Goal: Information Seeking & Learning: Learn about a topic

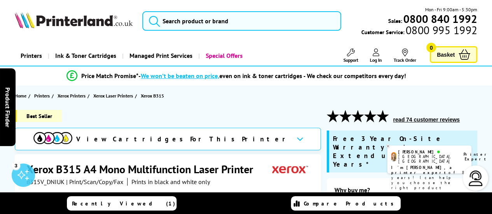
click at [360, 119] on icon at bounding box center [358, 116] width 12 height 12
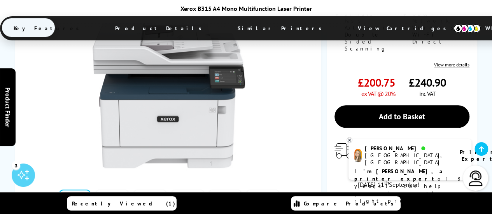
scroll to position [249, 0]
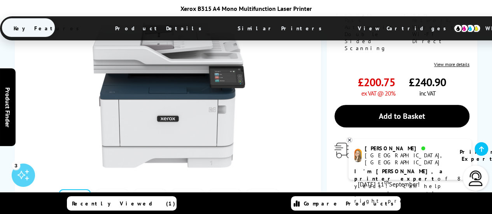
click at [263, 189] on link at bounding box center [263, 205] width 32 height 33
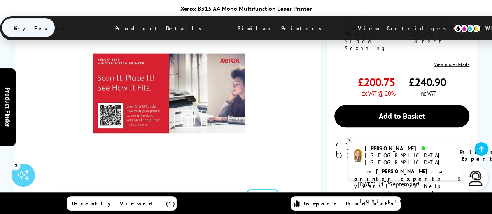
click at [260, 189] on link at bounding box center [263, 205] width 32 height 33
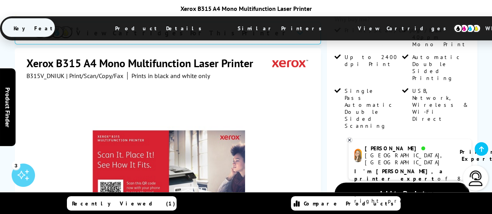
scroll to position [156, 0]
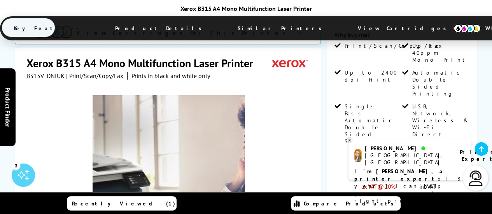
click at [198, 118] on img at bounding box center [169, 171] width 152 height 152
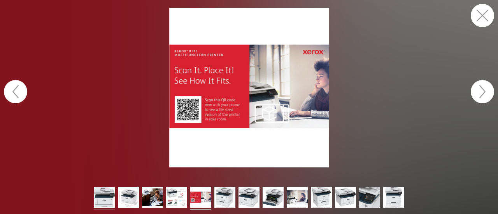
click at [108, 197] on img at bounding box center [104, 198] width 21 height 23
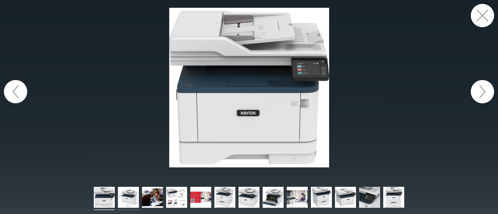
click at [130, 199] on img at bounding box center [128, 198] width 21 height 23
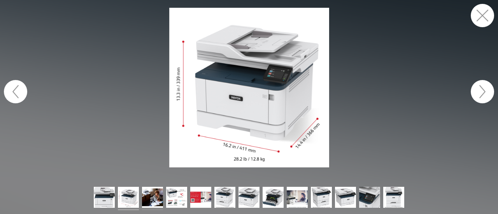
click at [154, 201] on img at bounding box center [152, 198] width 21 height 23
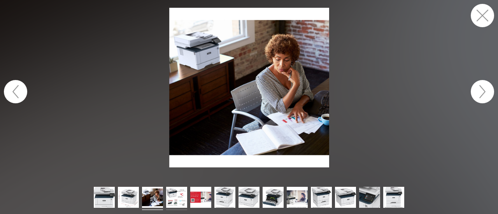
click at [177, 200] on img at bounding box center [176, 198] width 21 height 23
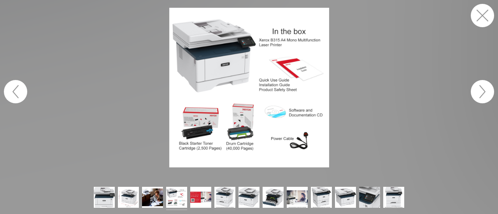
click at [222, 197] on img at bounding box center [224, 198] width 21 height 23
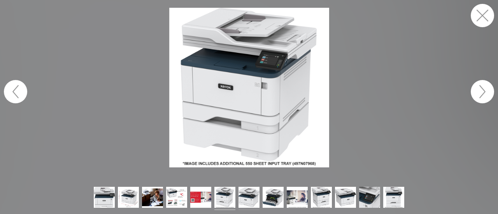
click at [250, 200] on img at bounding box center [248, 198] width 21 height 23
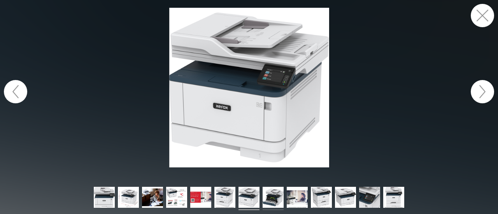
click at [281, 201] on img at bounding box center [272, 198] width 21 height 23
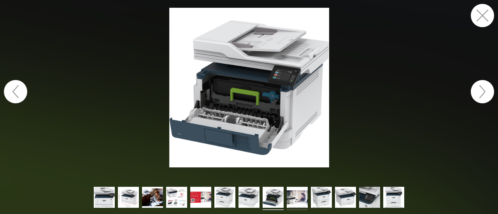
click at [298, 200] on img at bounding box center [297, 198] width 21 height 23
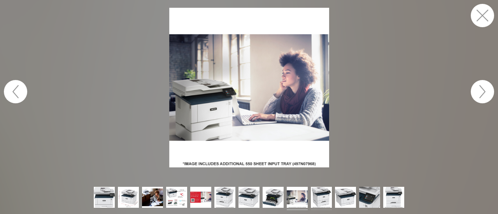
click at [321, 199] on img at bounding box center [321, 198] width 21 height 23
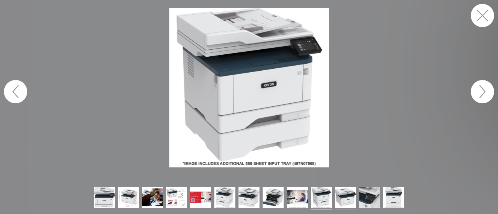
click at [341, 199] on img at bounding box center [345, 198] width 21 height 23
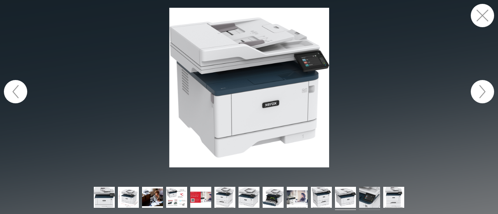
click at [372, 203] on img at bounding box center [369, 198] width 21 height 23
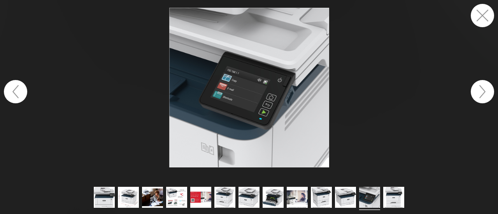
click at [372, 203] on img at bounding box center [369, 198] width 21 height 23
click at [390, 199] on img at bounding box center [393, 198] width 21 height 23
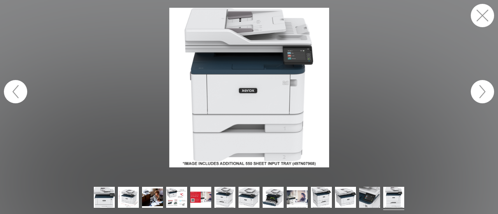
click at [478, 94] on button "button" at bounding box center [482, 91] width 23 height 23
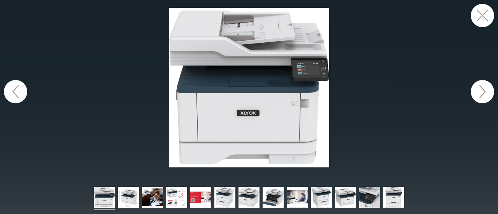
click at [478, 94] on button "button" at bounding box center [482, 91] width 23 height 23
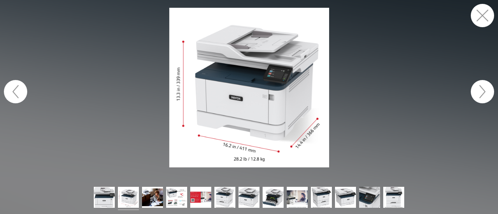
click at [478, 94] on button "button" at bounding box center [482, 91] width 23 height 23
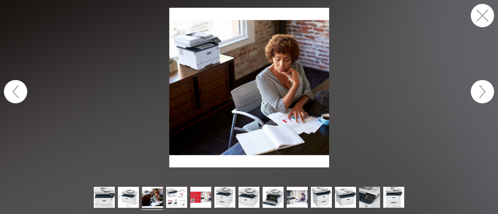
click at [478, 94] on button "button" at bounding box center [482, 91] width 23 height 23
